Goal: Navigation & Orientation: Understand site structure

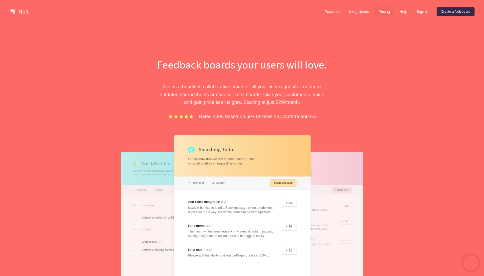
click at [384, 12] on link "Pricing" at bounding box center [385, 11] width 20 height 8
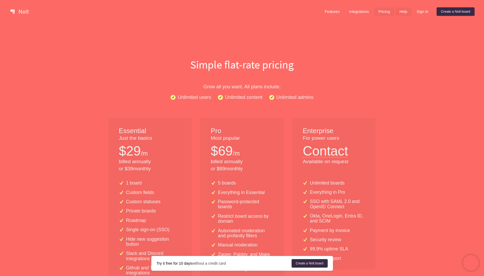
click at [400, 9] on link "Help" at bounding box center [404, 11] width 16 height 8
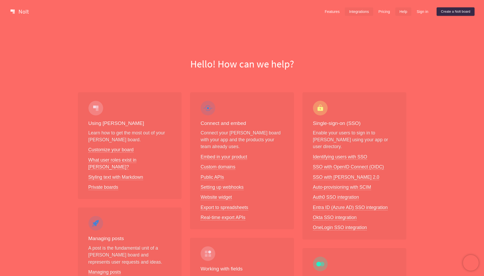
click at [365, 12] on link "Integrations" at bounding box center [359, 11] width 28 height 8
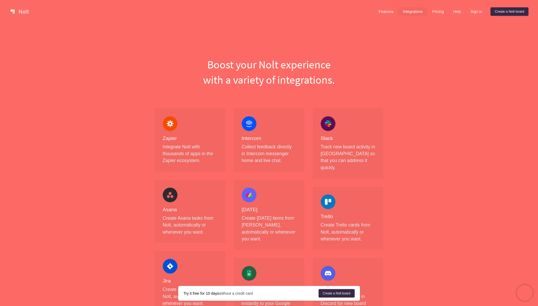
click at [14, 17] on div at bounding box center [190, 11] width 365 height 11
click at [16, 13] on link at bounding box center [19, 11] width 22 height 8
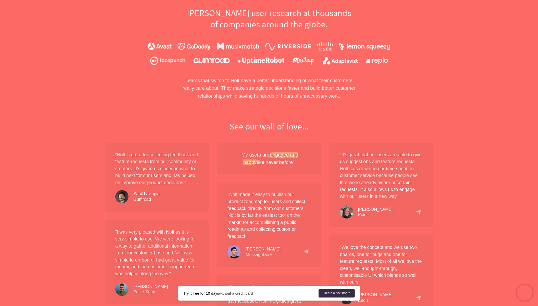
scroll to position [385, 0]
